Goal: Task Accomplishment & Management: Use online tool/utility

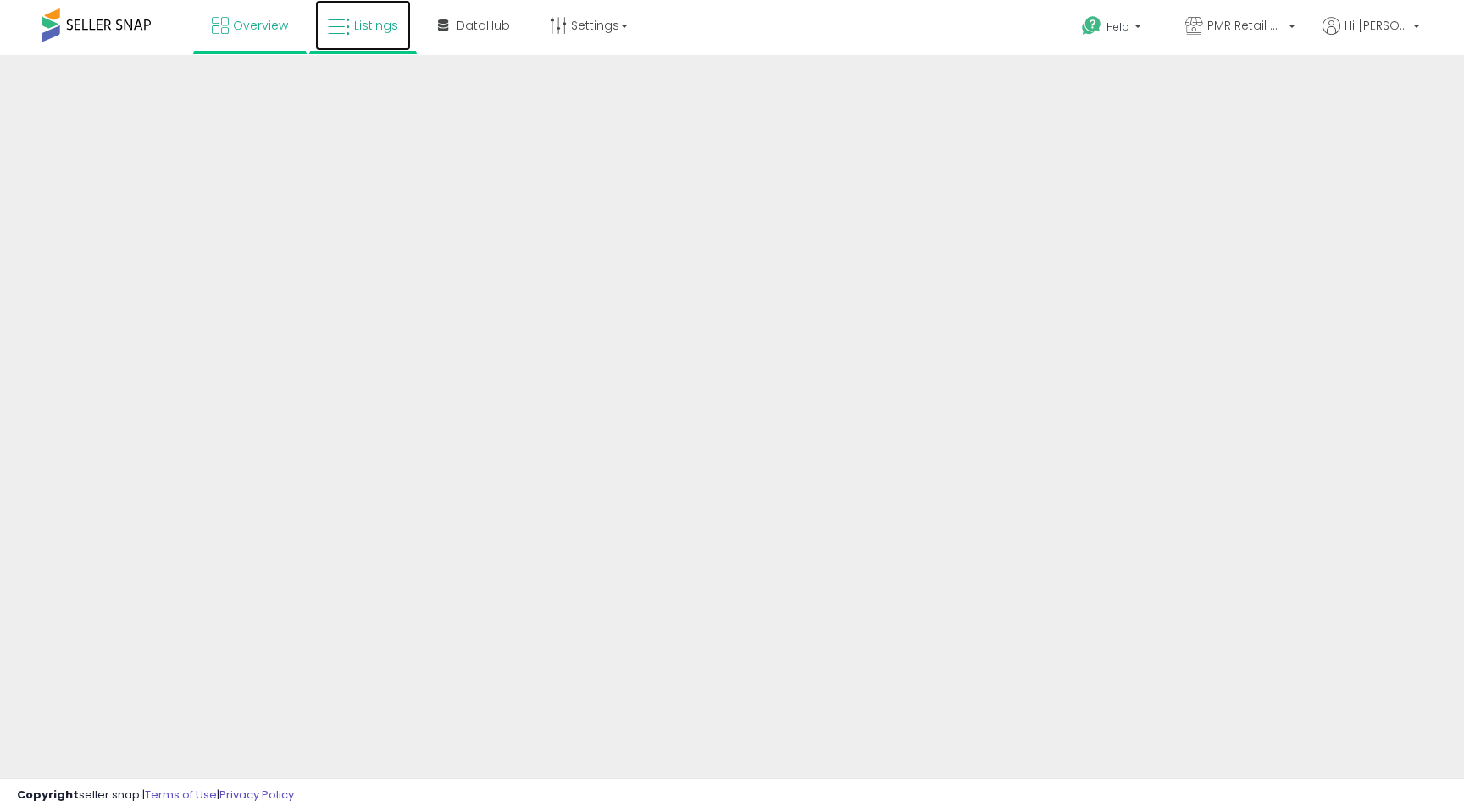
click at [364, 47] on link "Listings" at bounding box center [363, 25] width 95 height 51
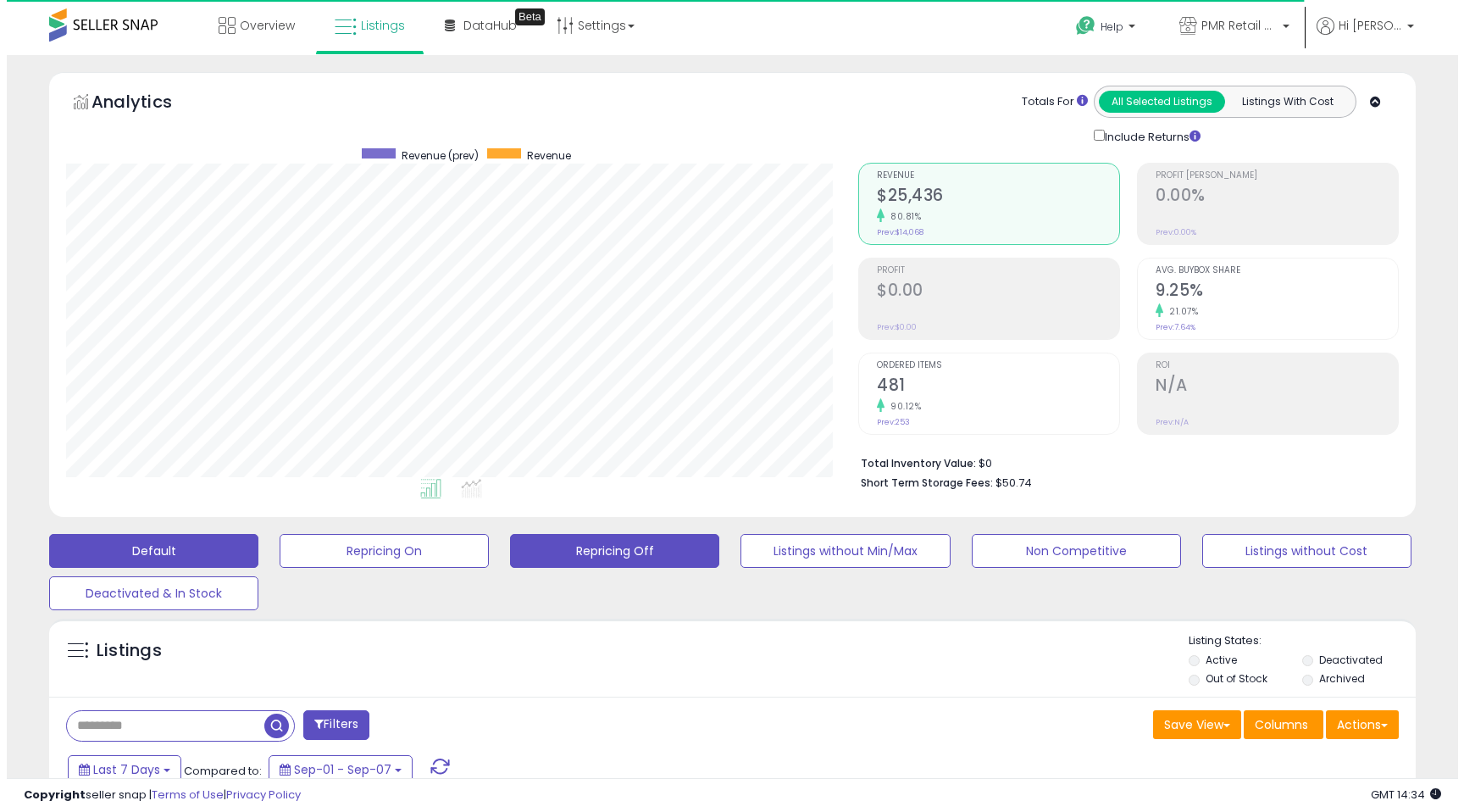
scroll to position [347, 792]
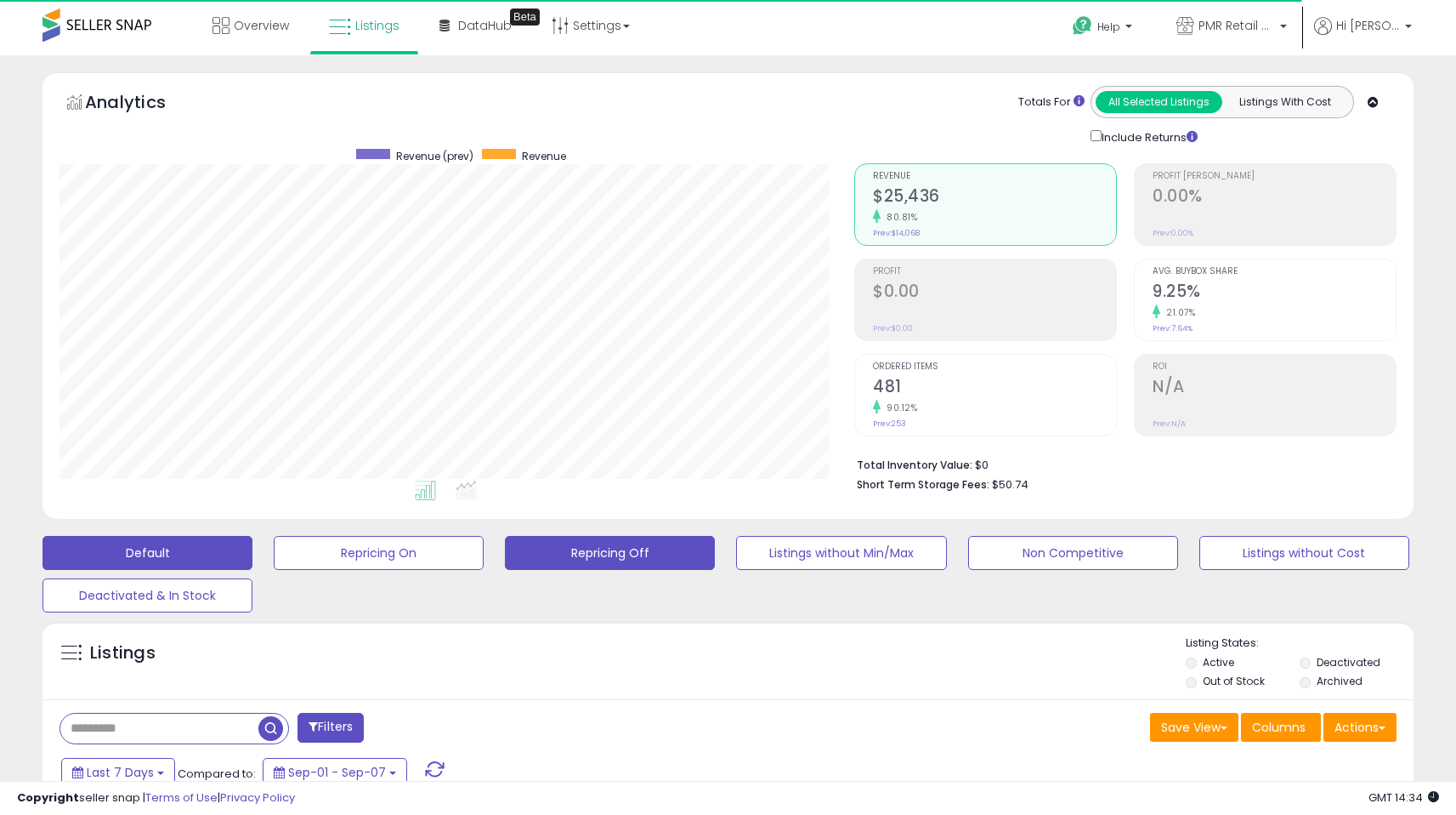
click at [626, 539] on button "Repricing Off" at bounding box center [609, 553] width 210 height 34
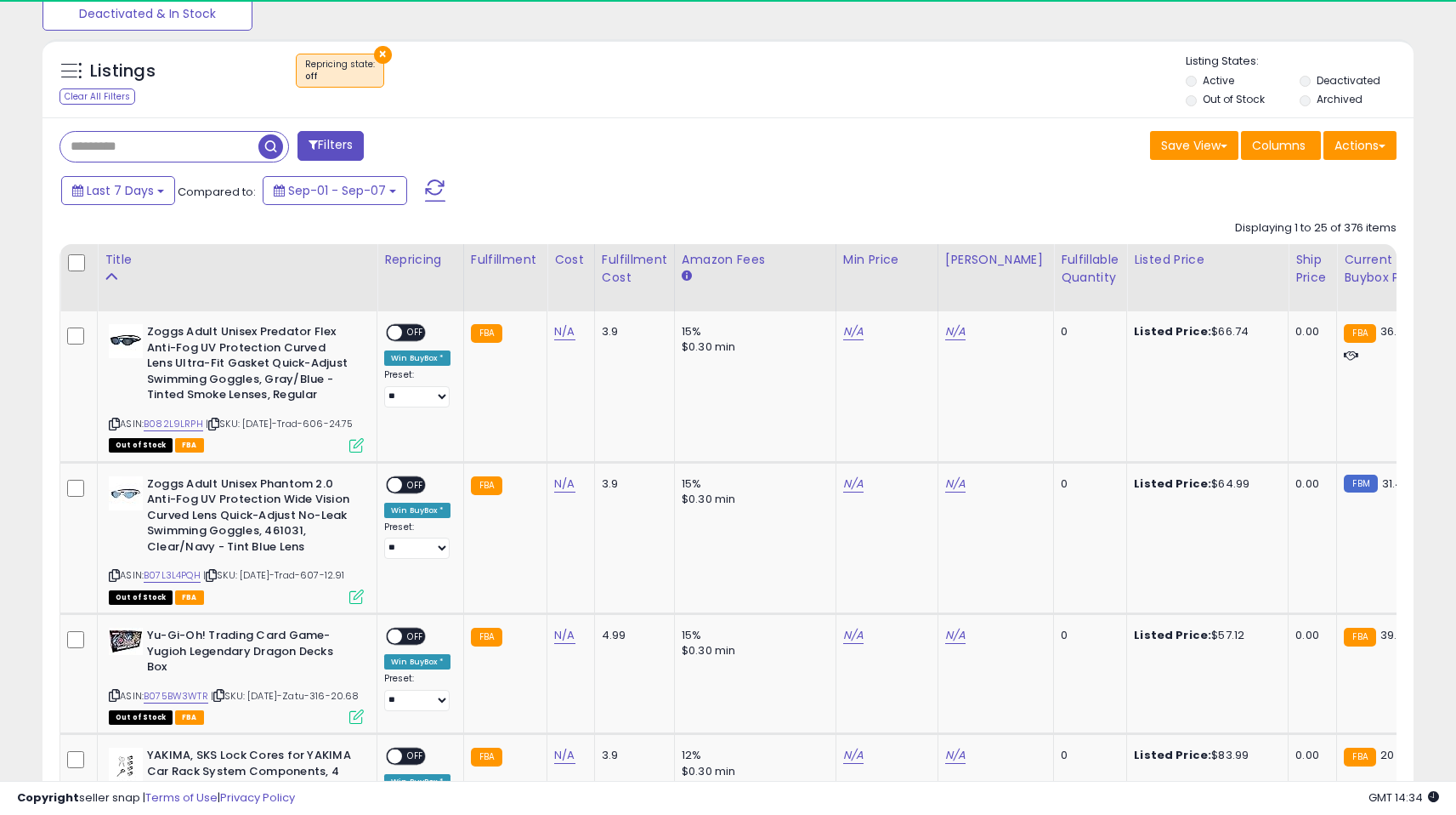
scroll to position [348, 795]
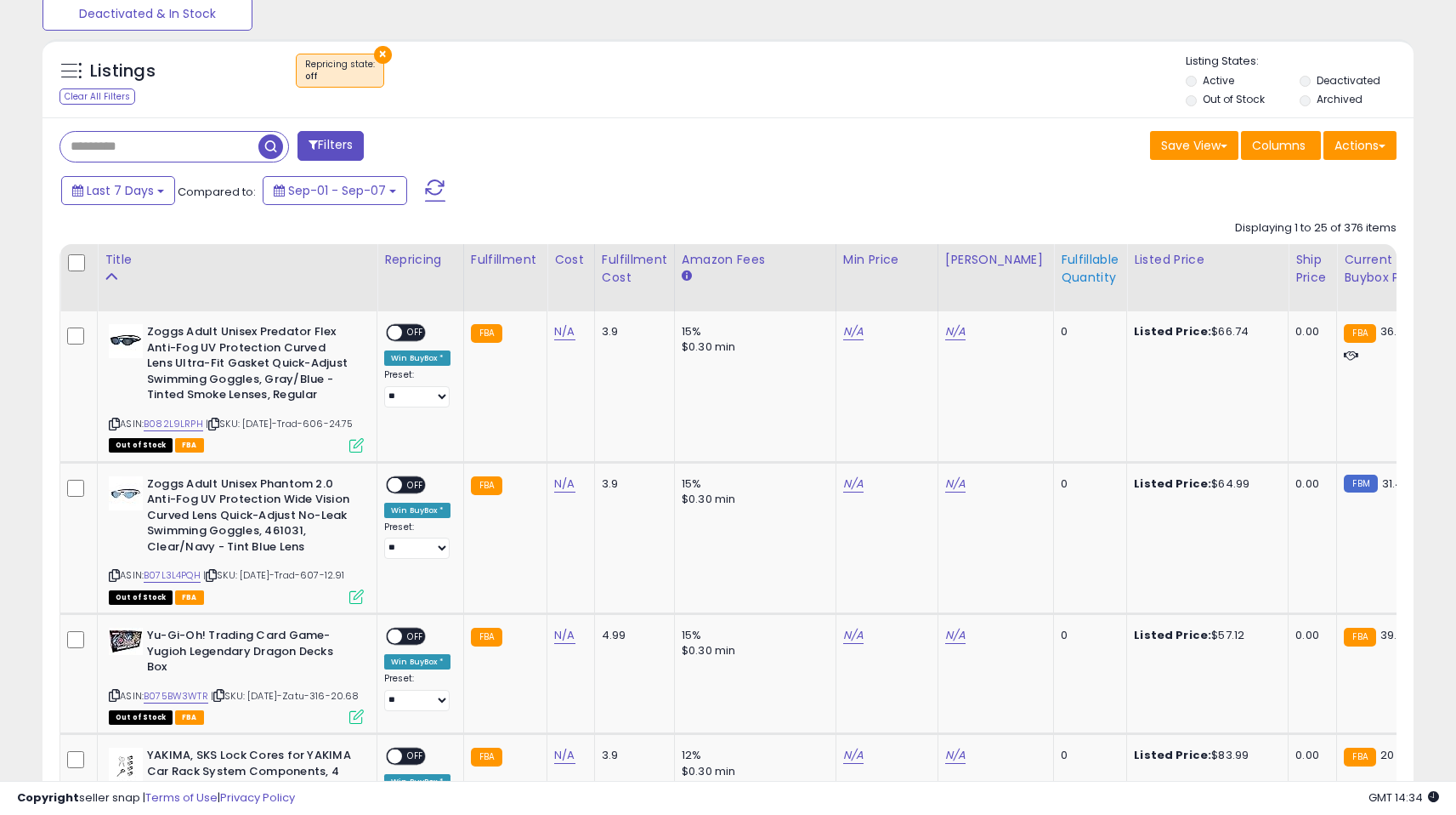
click at [1061, 276] on div "Fulfillable Quantity" at bounding box center [1090, 268] width 59 height 36
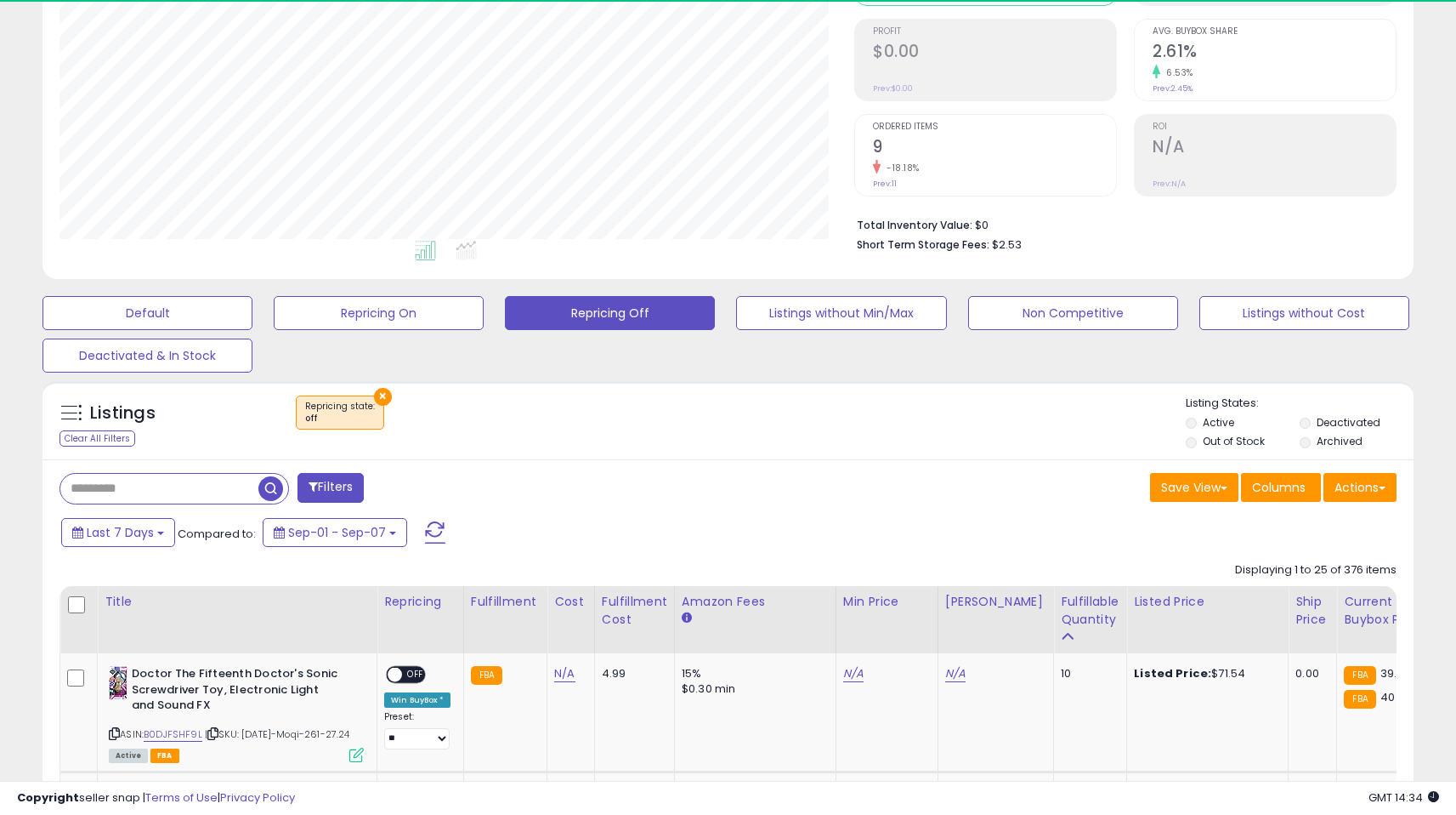
scroll to position [582, 0]
